Goal: Task Accomplishment & Management: Use online tool/utility

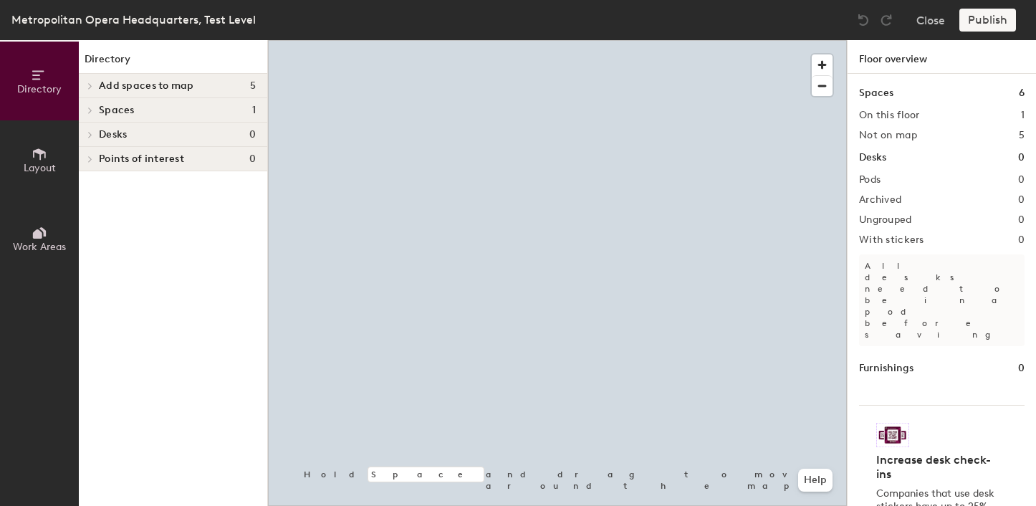
click at [99, 111] on span "Spaces" at bounding box center [117, 110] width 36 height 11
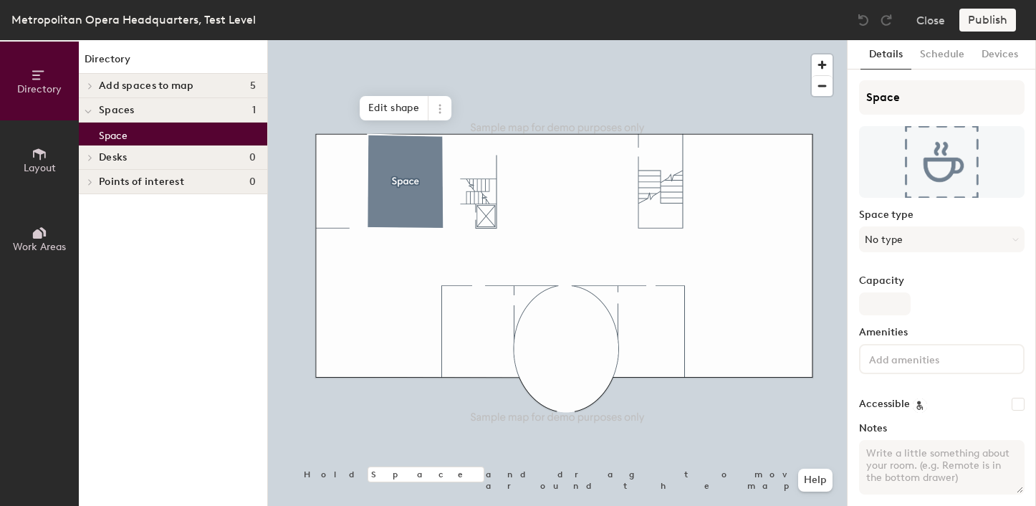
click at [313, 163] on div "Directory Layout Work Areas Directory Add spaces to map 5 Space Space A Space B…" at bounding box center [518, 273] width 1036 height 466
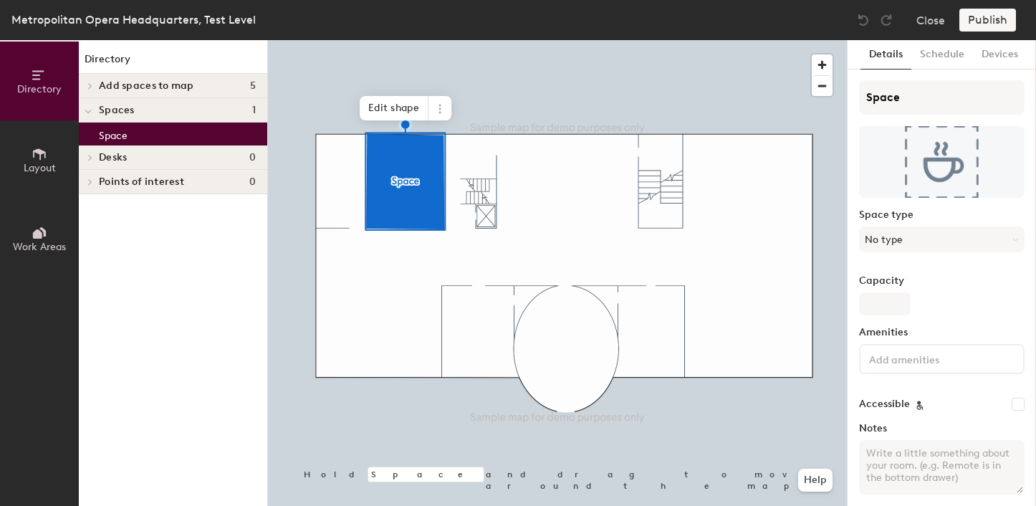
click at [139, 87] on span "Add spaces to map" at bounding box center [146, 85] width 95 height 11
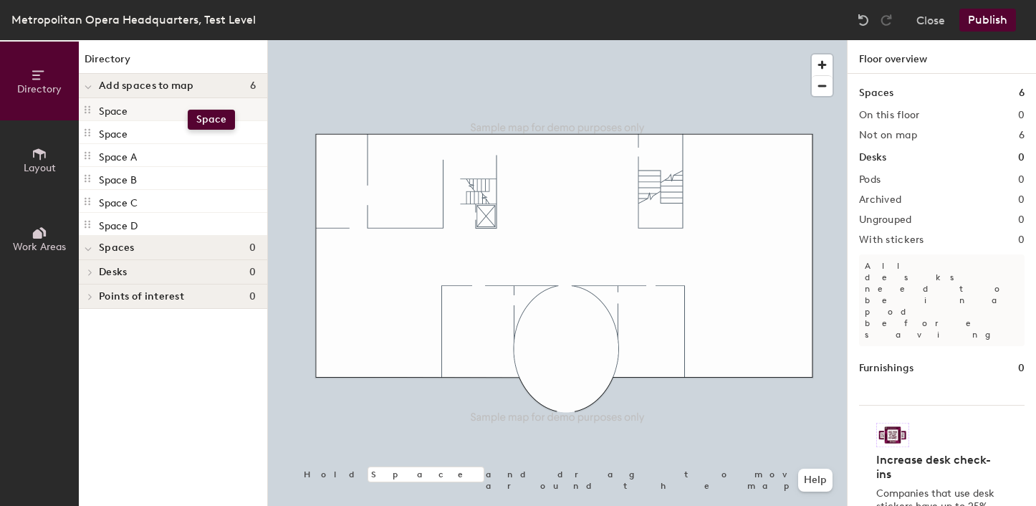
drag, startPoint x: 140, startPoint y: 110, endPoint x: 188, endPoint y: 110, distance: 47.3
click at [188, 110] on div "Space" at bounding box center [173, 109] width 189 height 23
drag, startPoint x: 158, startPoint y: 130, endPoint x: 149, endPoint y: 85, distance: 46.0
click at [149, 85] on div "Directory Add spaces to map 6 Space Space Space A Space B Space C Space D Space…" at bounding box center [173, 273] width 189 height 466
click at [89, 90] on icon at bounding box center [88, 88] width 7 height 6
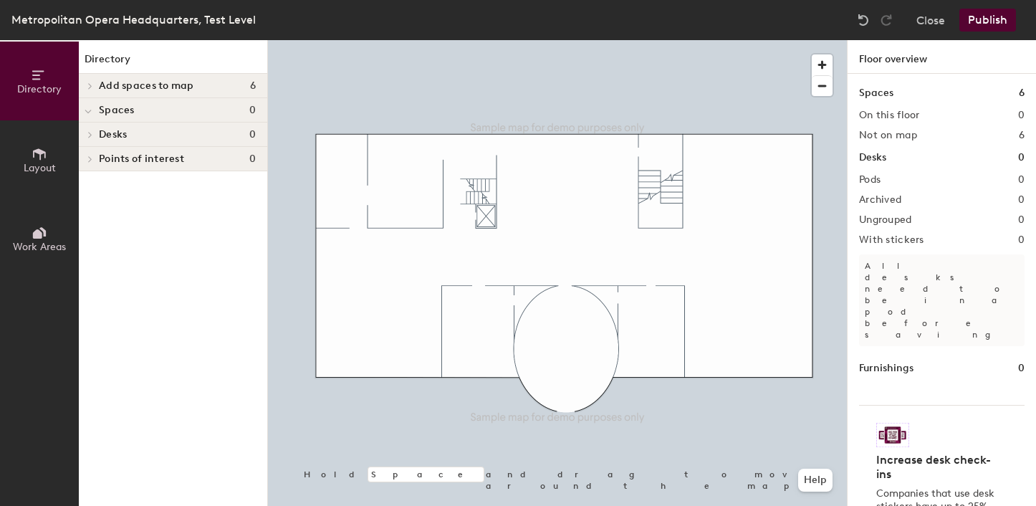
click at [89, 85] on icon at bounding box center [90, 85] width 6 height 7
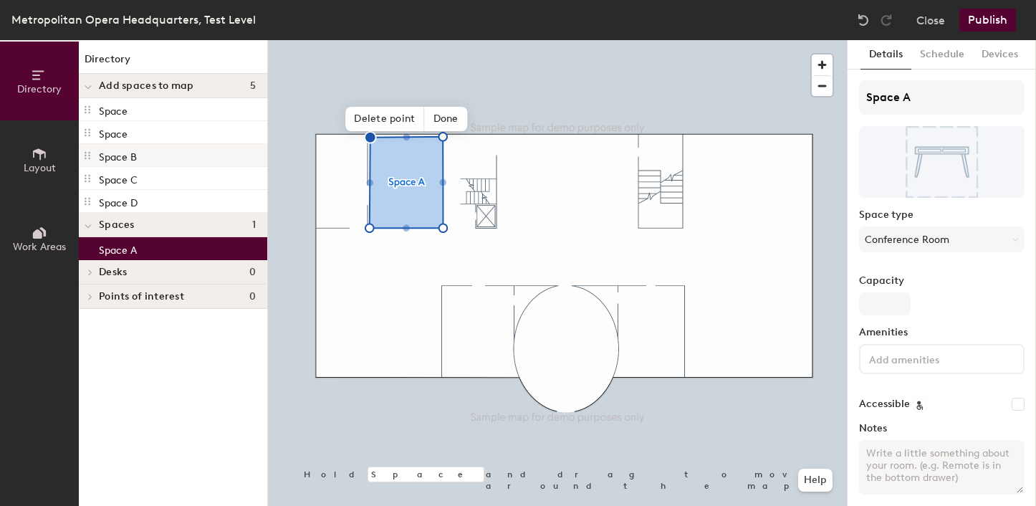
click at [133, 153] on p "Space B" at bounding box center [118, 155] width 38 height 16
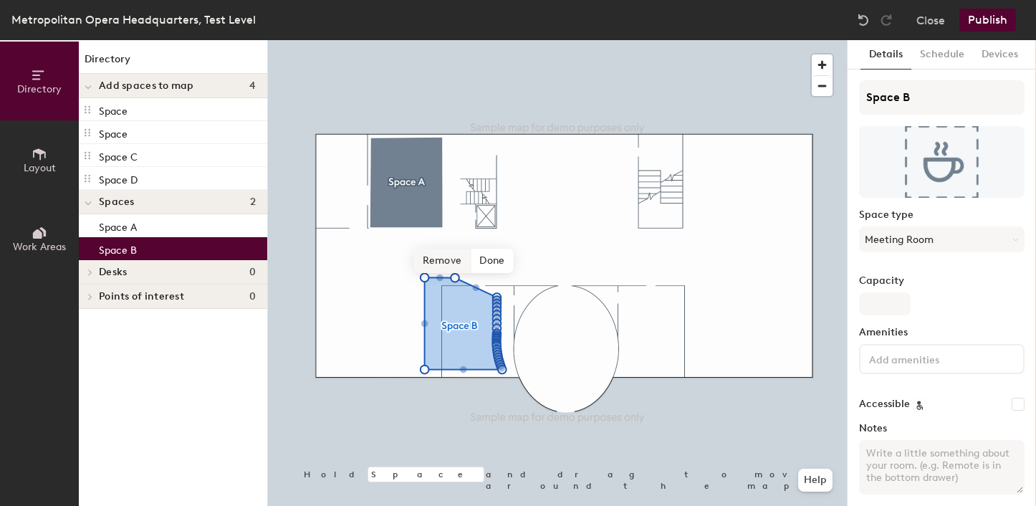
click at [452, 263] on span "Remove" at bounding box center [442, 261] width 57 height 24
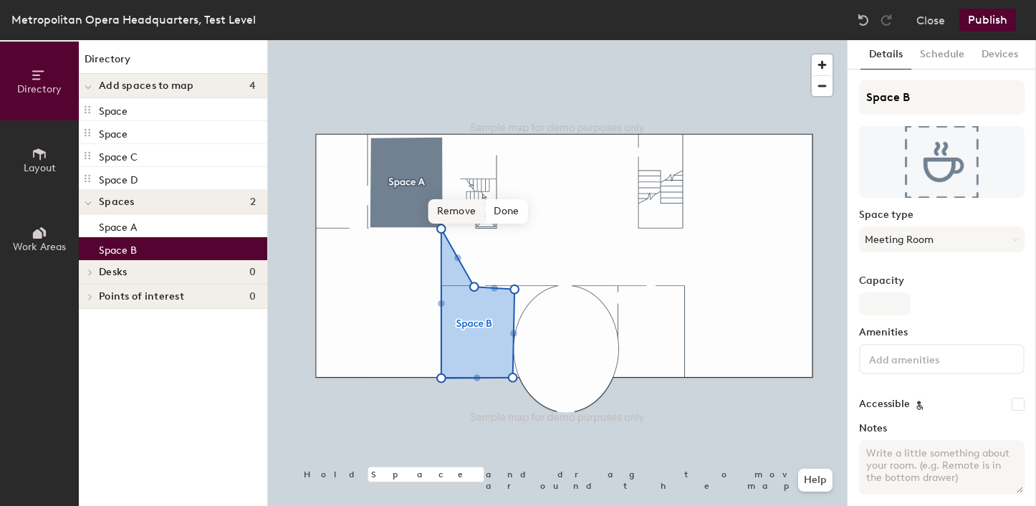
click at [454, 210] on span "Remove" at bounding box center [457, 211] width 57 height 24
click at [470, 214] on span "Delete point" at bounding box center [455, 209] width 79 height 24
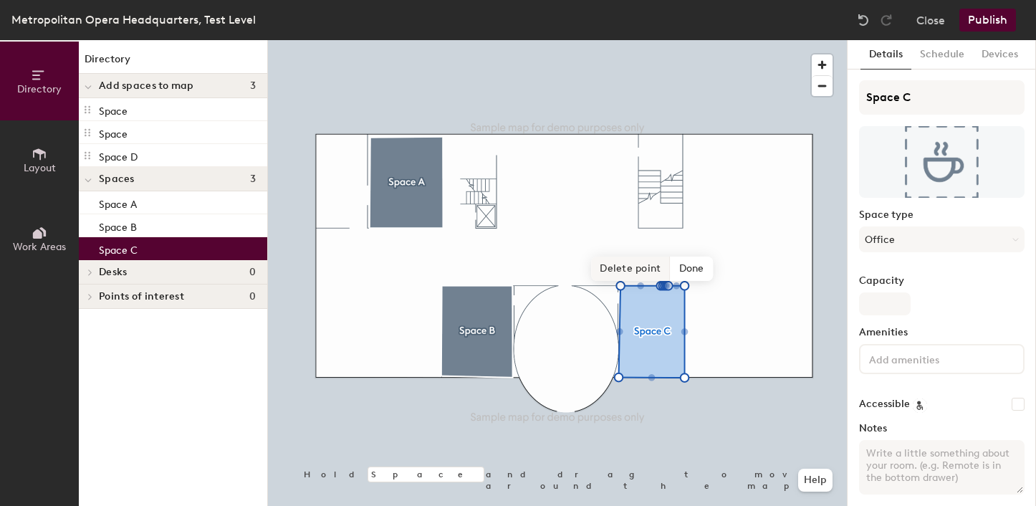
click at [642, 272] on span "Delete point" at bounding box center [630, 269] width 79 height 24
click at [633, 270] on span "Delete point" at bounding box center [630, 269] width 79 height 24
click at [640, 276] on span "Delete point" at bounding box center [630, 269] width 79 height 24
click at [639, 264] on span "Delete point" at bounding box center [630, 269] width 79 height 24
click at [645, 266] on span "Delete point" at bounding box center [630, 269] width 79 height 24
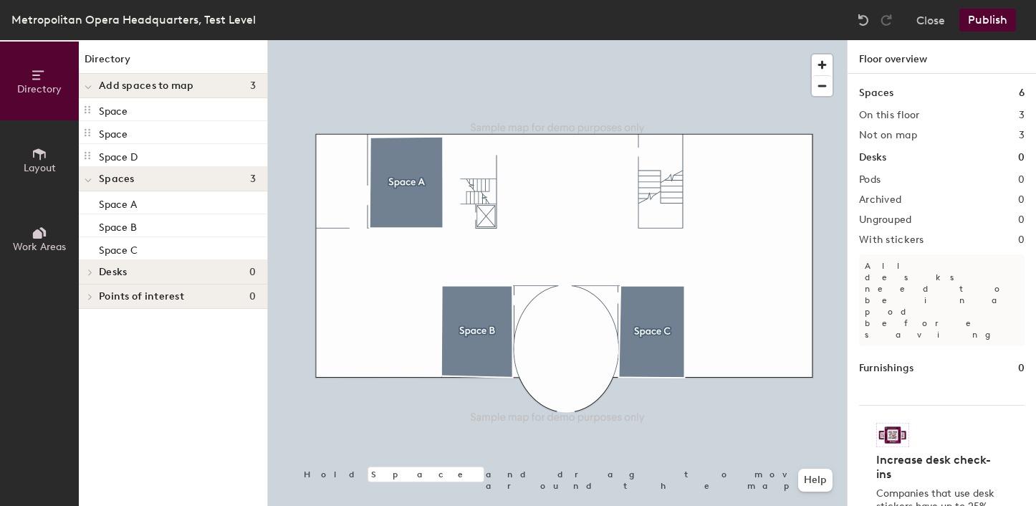
click at [666, 40] on div at bounding box center [557, 40] width 579 height 0
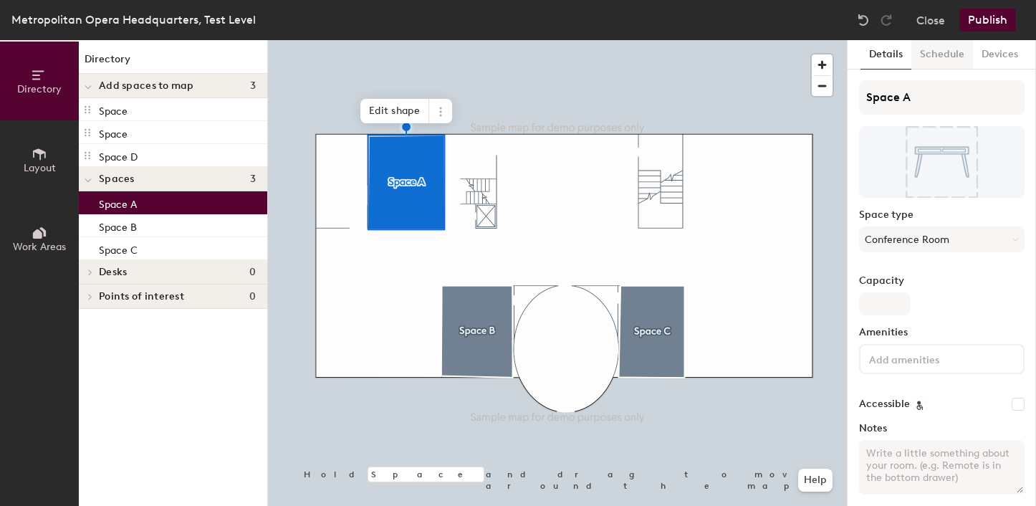
click at [947, 60] on button "Schedule" at bounding box center [943, 54] width 62 height 29
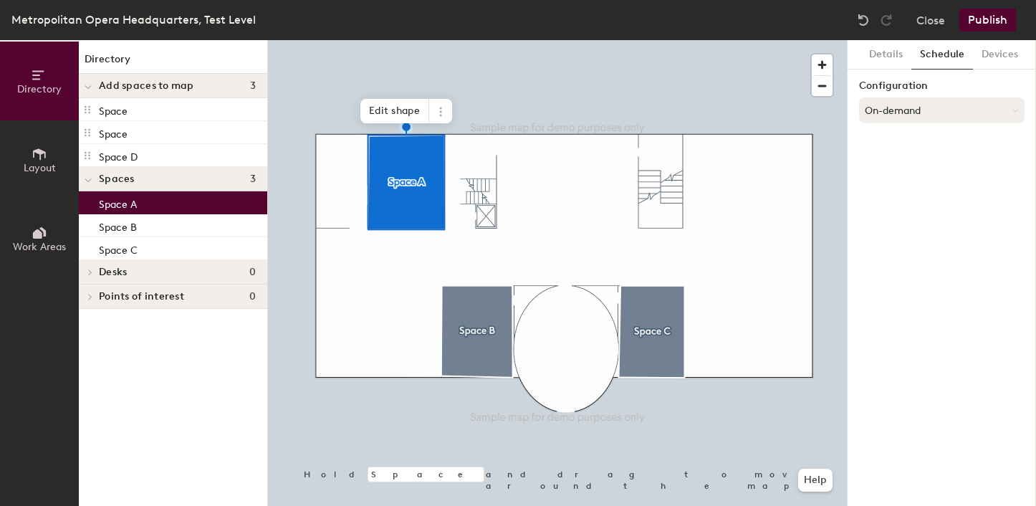
click at [939, 114] on button "On-demand" at bounding box center [942, 110] width 166 height 26
click at [910, 168] on div "Scheduled" at bounding box center [942, 168] width 164 height 22
click at [991, 22] on button "Publish" at bounding box center [988, 20] width 57 height 23
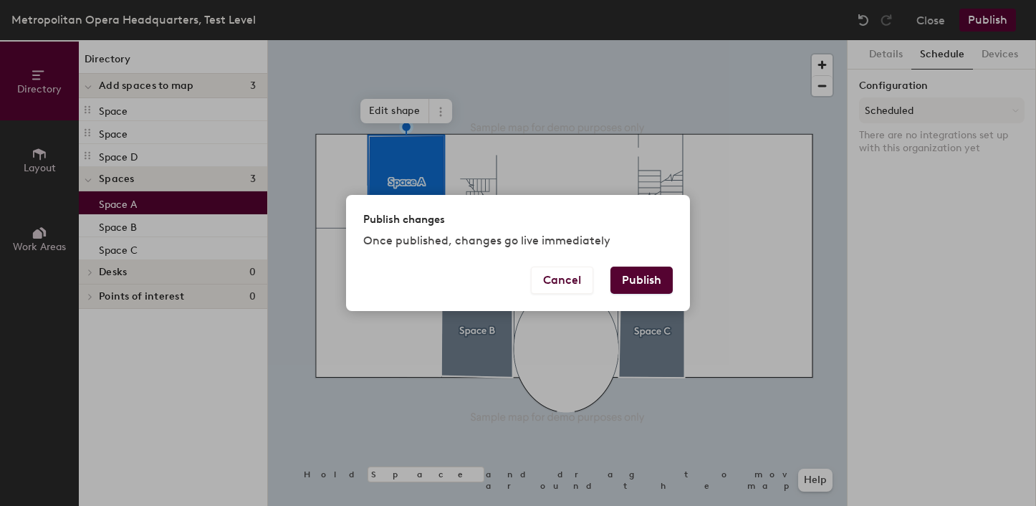
click at [638, 279] on button "Publish" at bounding box center [642, 280] width 62 height 27
